Goal: Transaction & Acquisition: Book appointment/travel/reservation

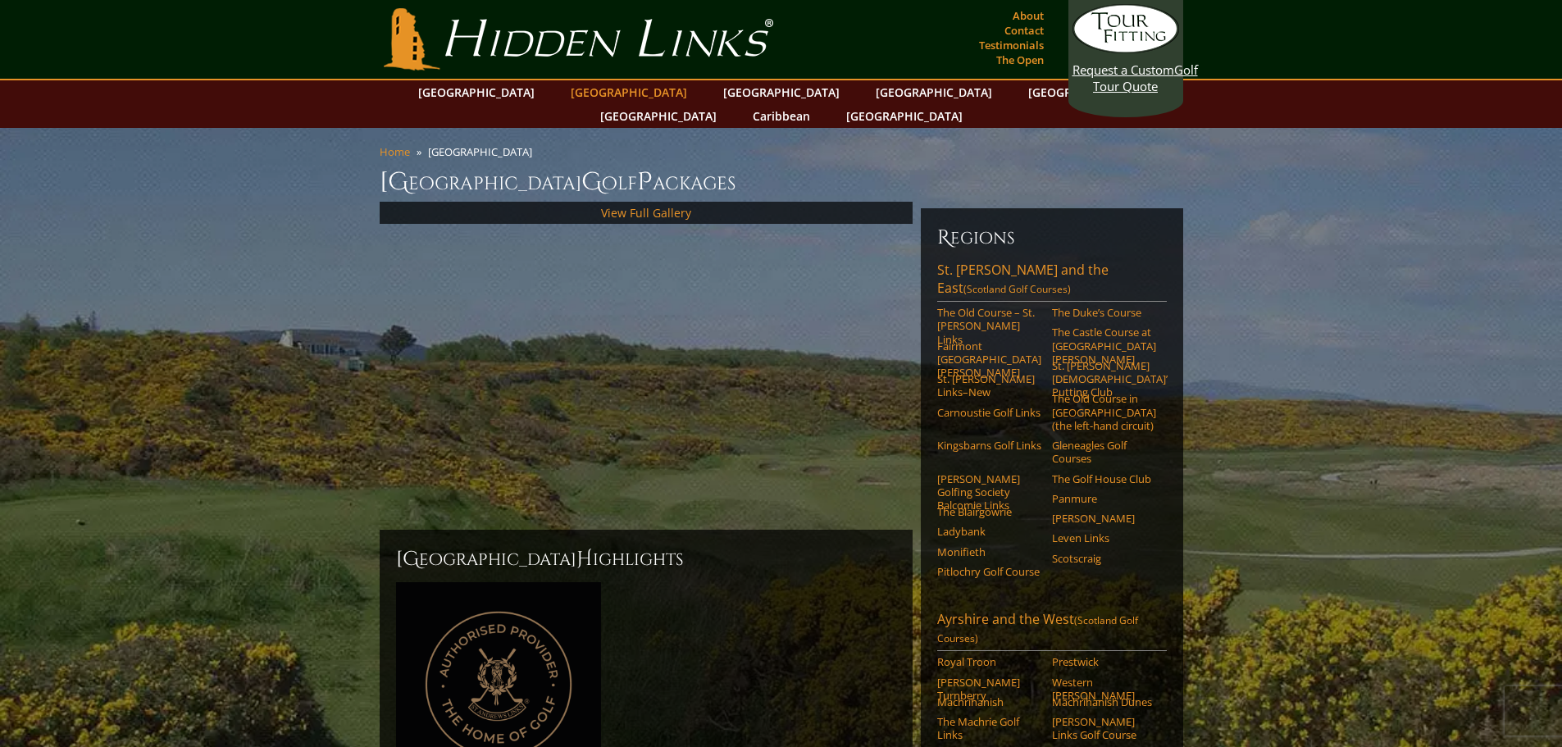
click at [603, 94] on link "[GEOGRAPHIC_DATA]" at bounding box center [628, 92] width 133 height 24
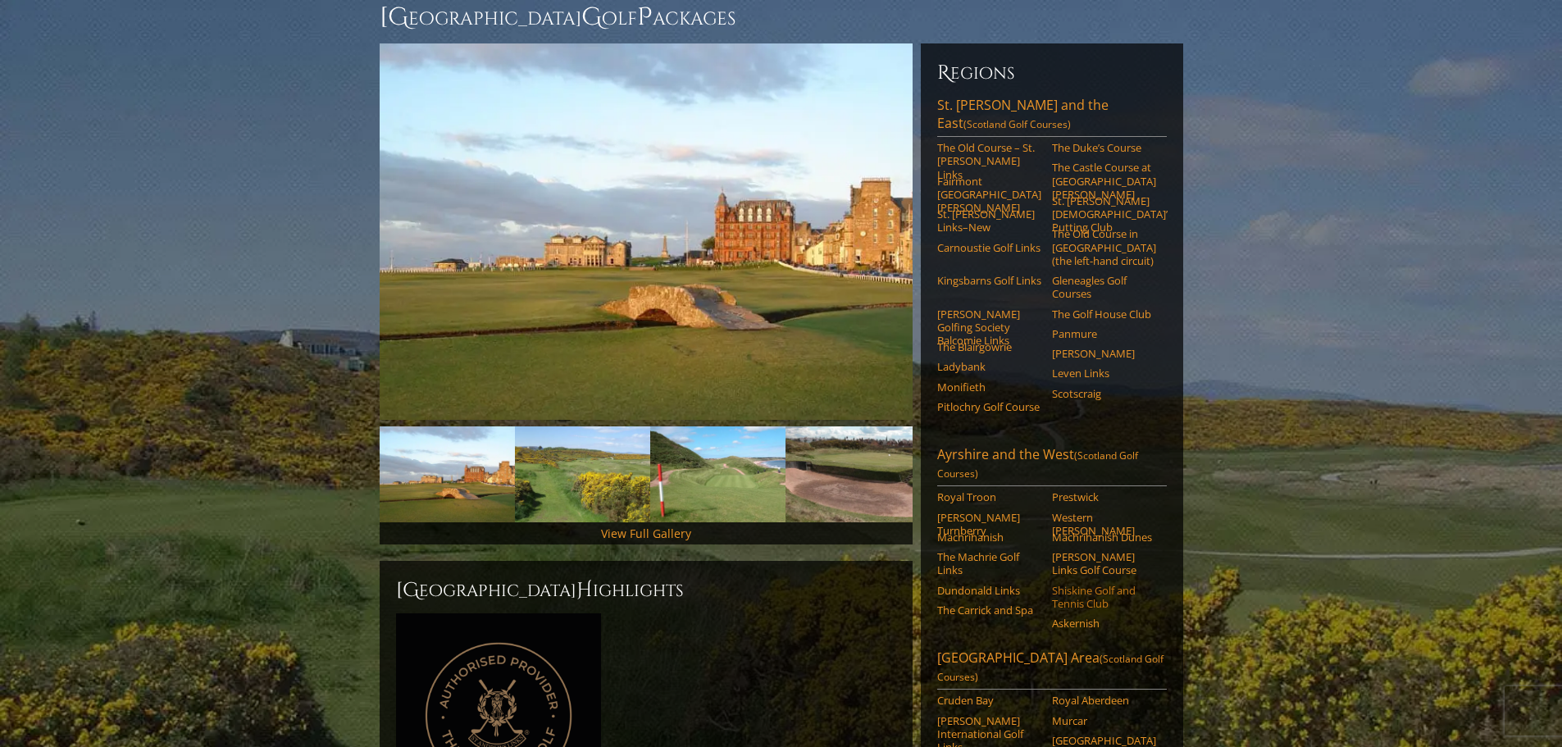
scroll to position [164, 0]
click at [834, 628] on p at bounding box center [646, 719] width 500 height 211
drag, startPoint x: 171, startPoint y: 182, endPoint x: 245, endPoint y: 10, distance: 187.6
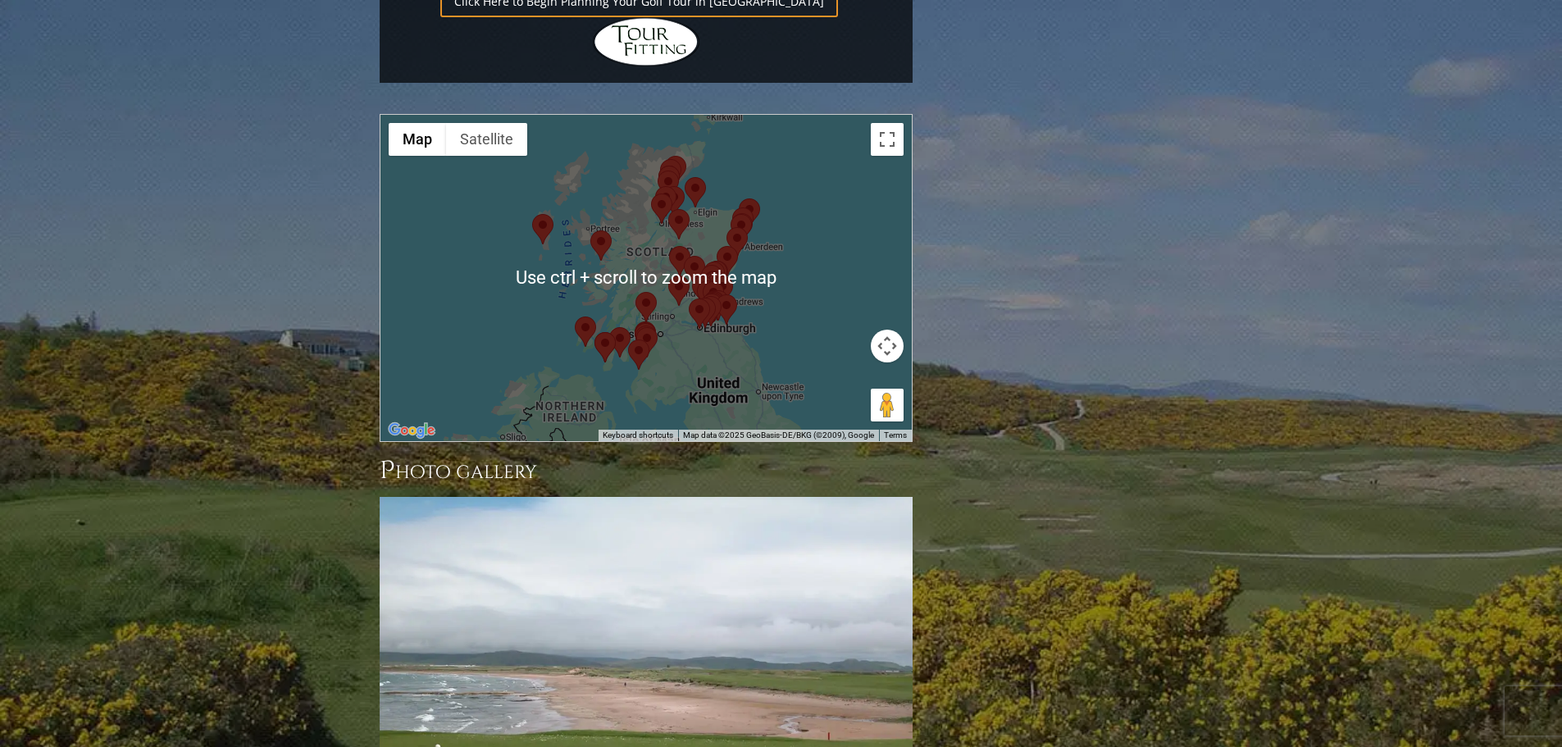
scroll to position [1804, 0]
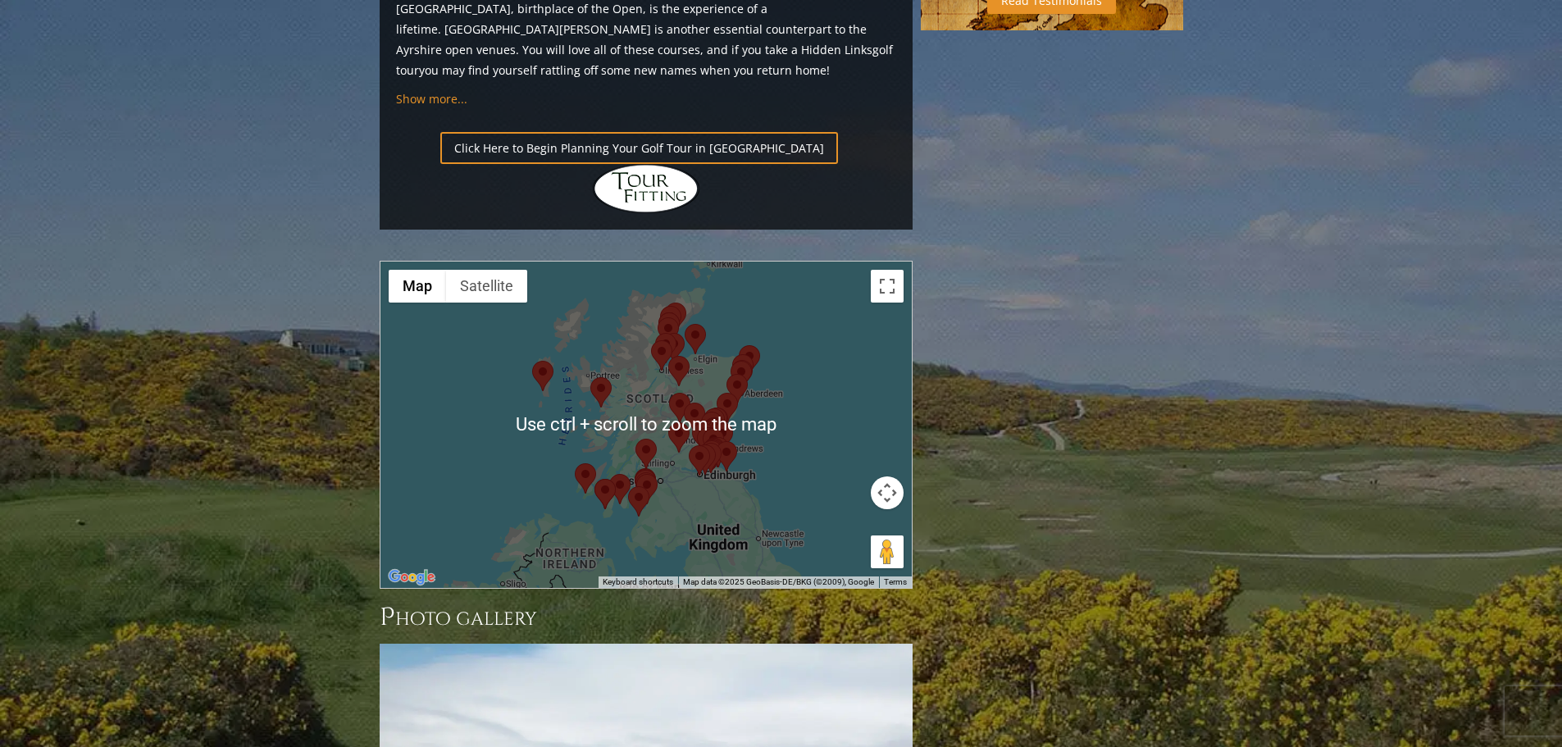
click at [714, 403] on div at bounding box center [645, 425] width 531 height 326
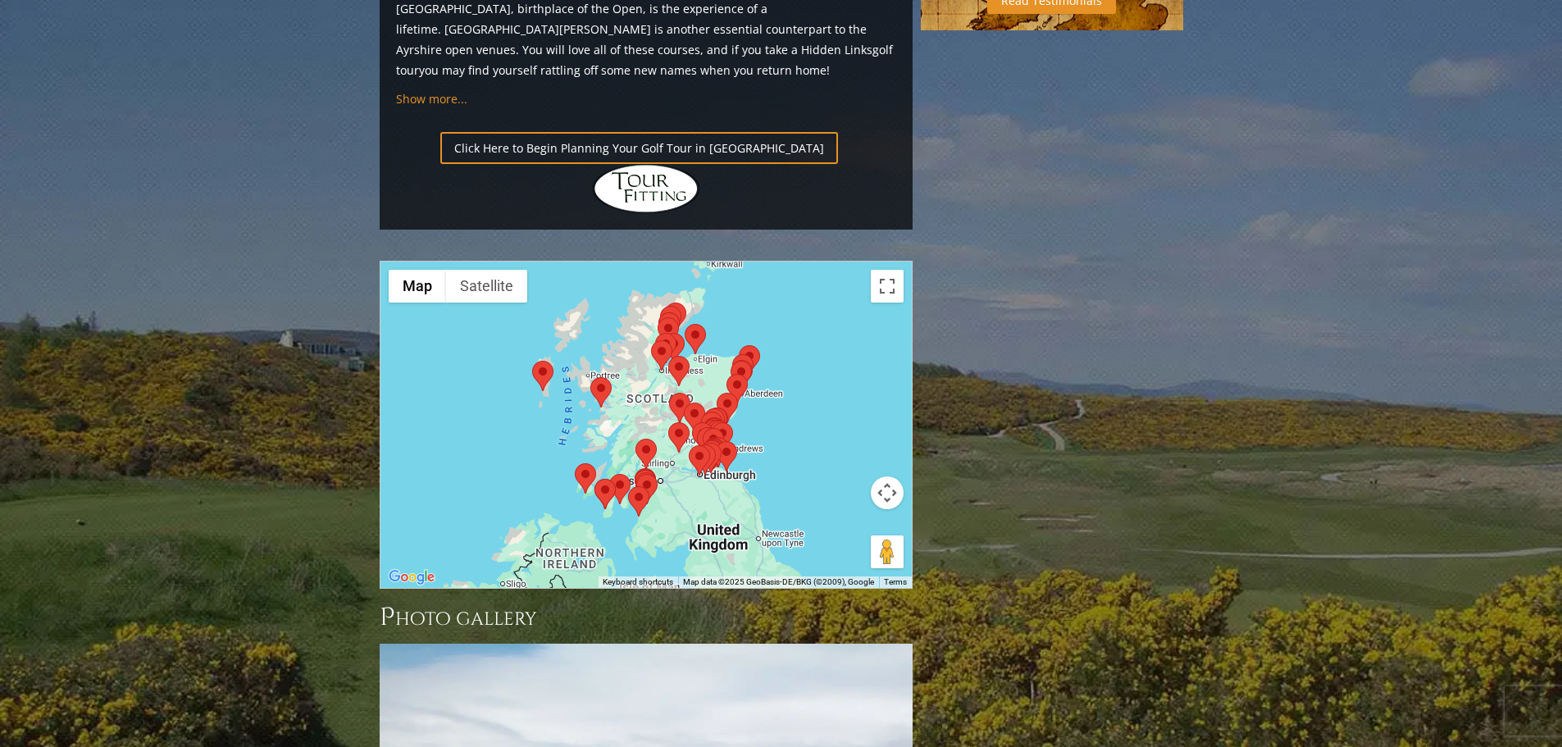
click at [715, 400] on div at bounding box center [645, 425] width 531 height 326
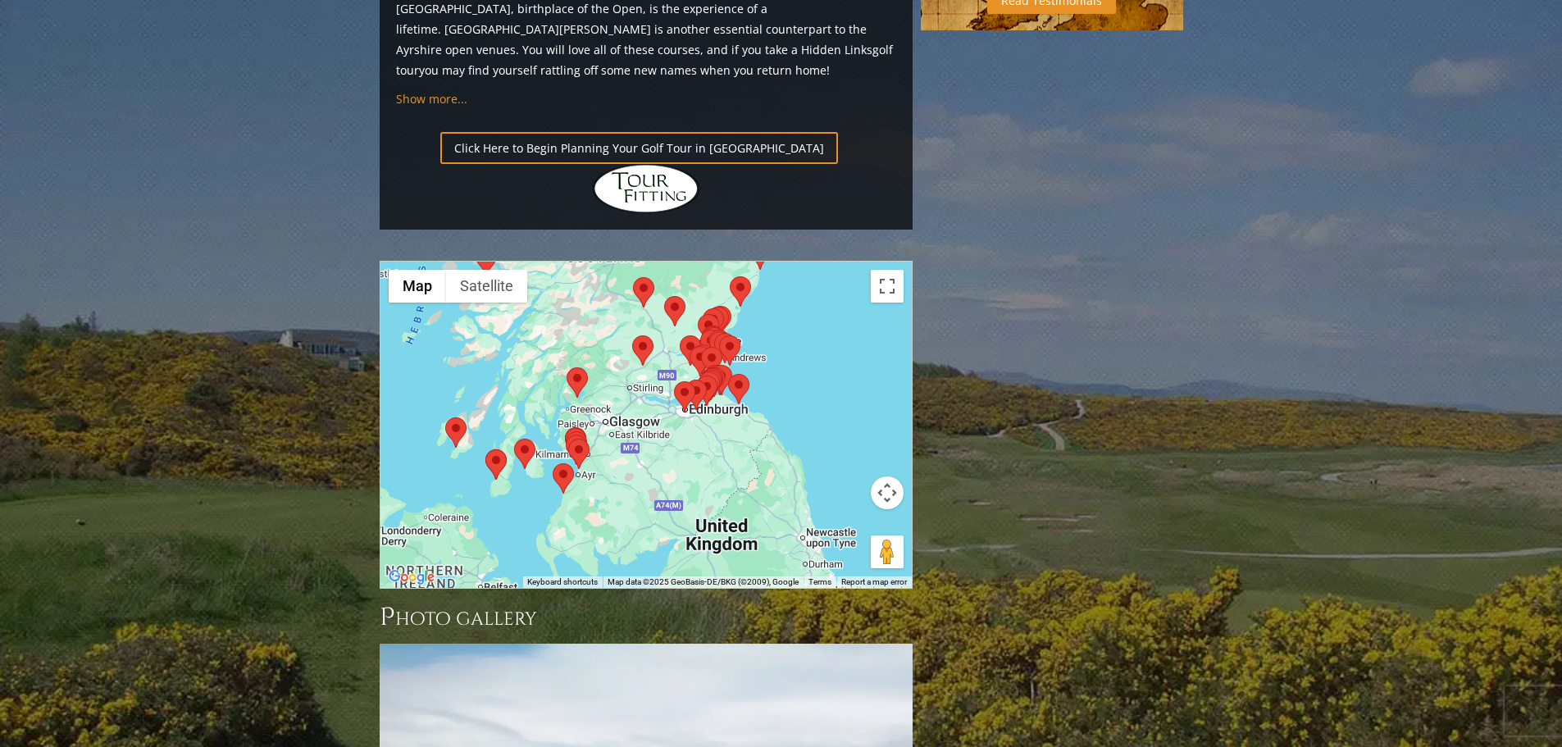
drag, startPoint x: 1108, startPoint y: 135, endPoint x: 938, endPoint y: 11, distance: 210.5
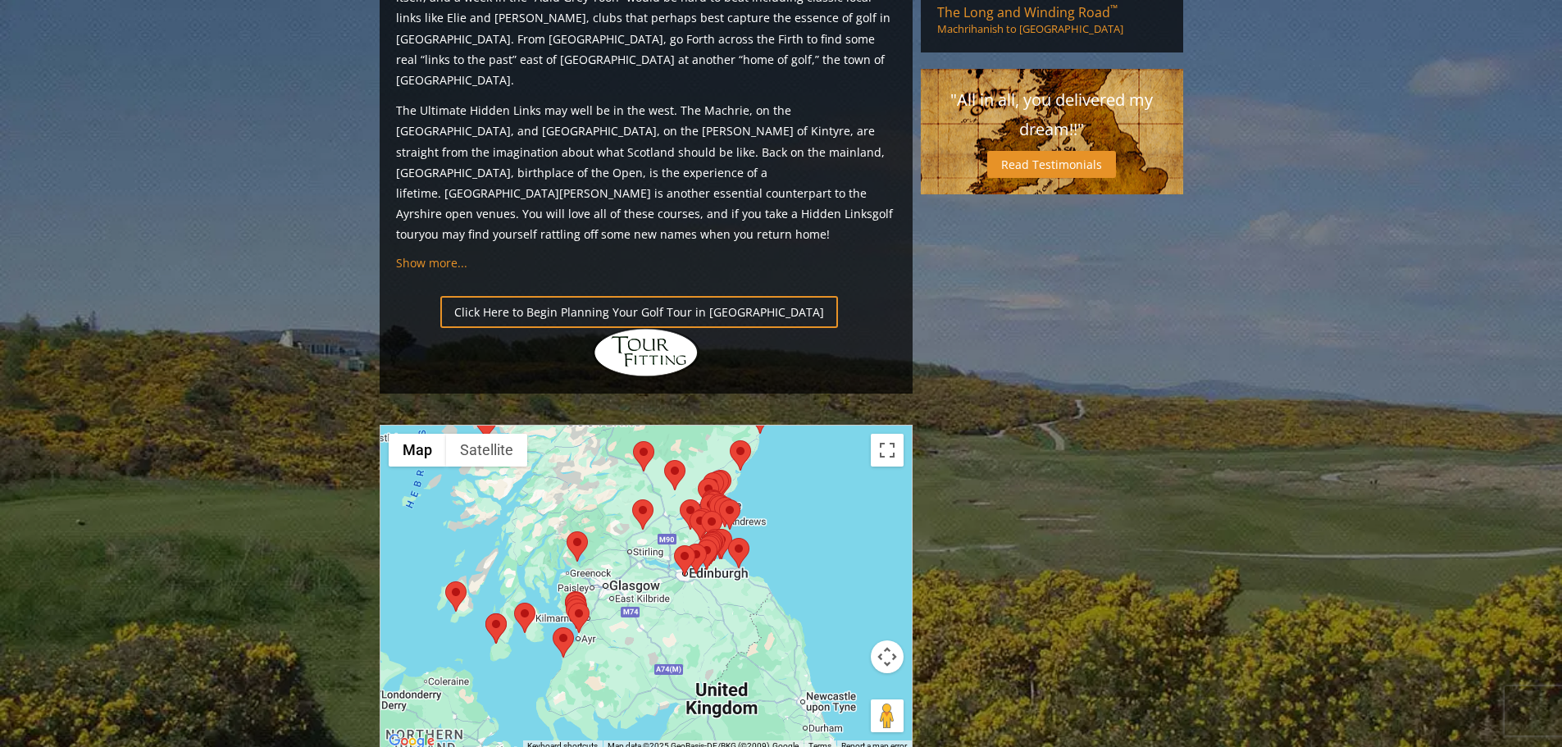
scroll to position [1230, 0]
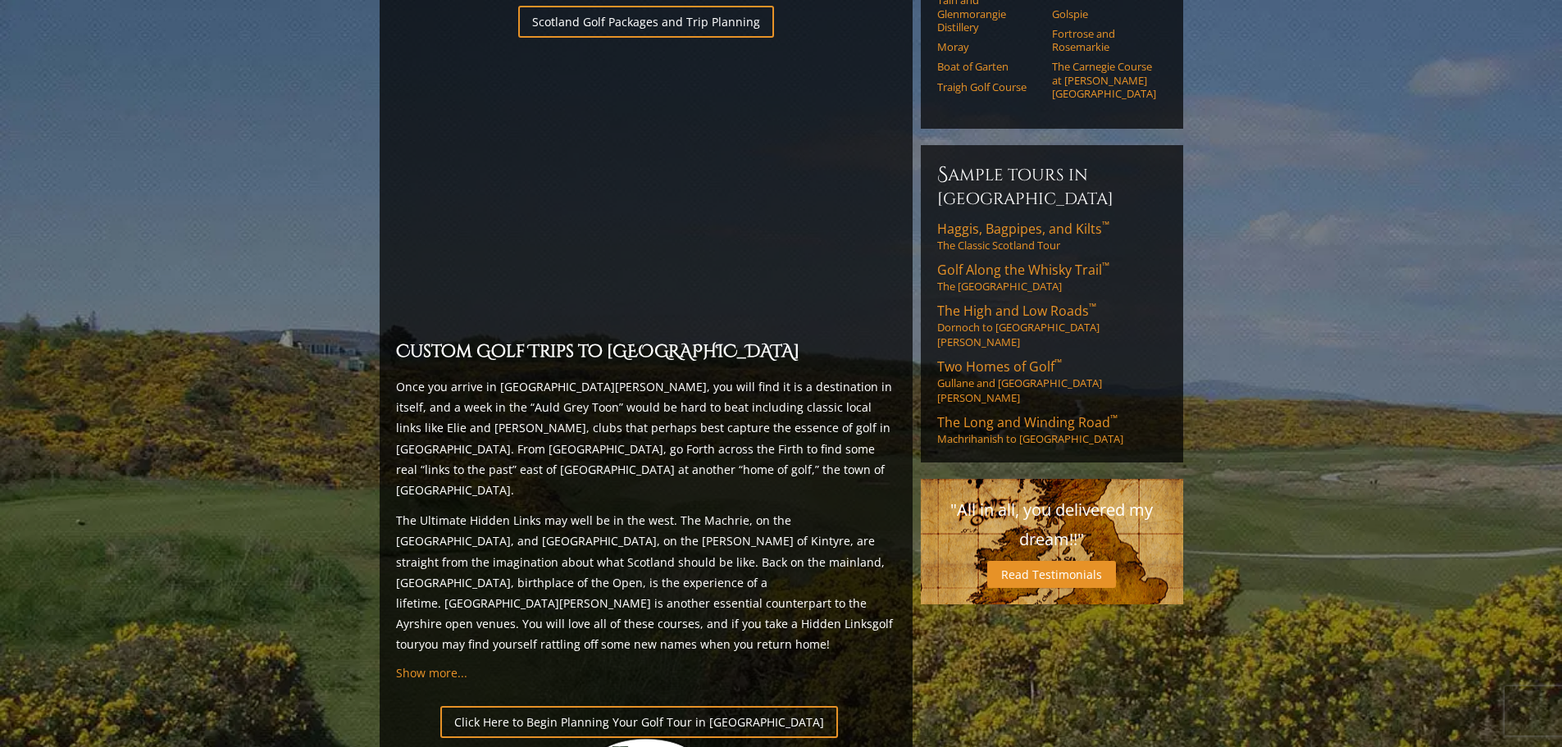
click at [1332, 242] on section "Home [GEOGRAPHIC_DATA] [GEOGRAPHIC_DATA] G olf P ackages Previous Next Previous…" at bounding box center [781, 330] width 1562 height 2865
